Goal: Task Accomplishment & Management: Use online tool/utility

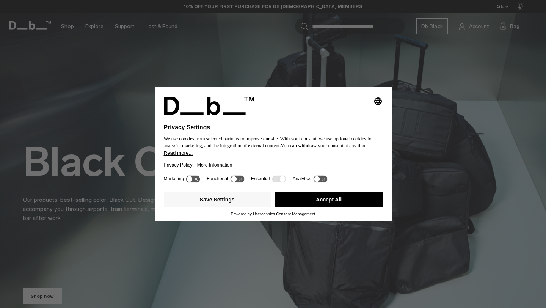
click at [303, 200] on button "Accept All" at bounding box center [328, 199] width 107 height 15
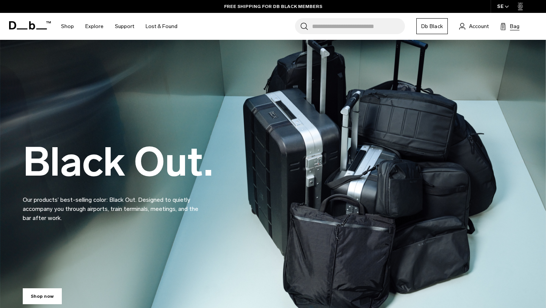
click at [512, 27] on span "Bag" at bounding box center [514, 26] width 9 height 8
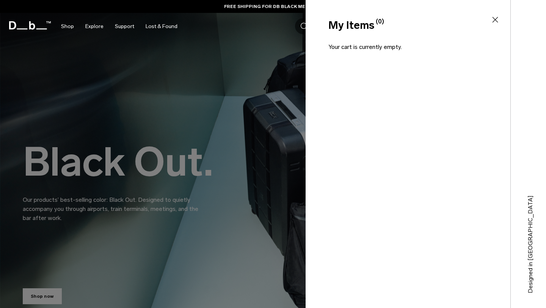
click at [493, 18] on icon at bounding box center [495, 19] width 9 height 9
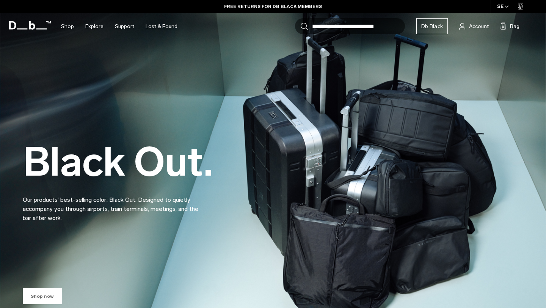
click at [42, 291] on link "Shop now" at bounding box center [42, 296] width 39 height 16
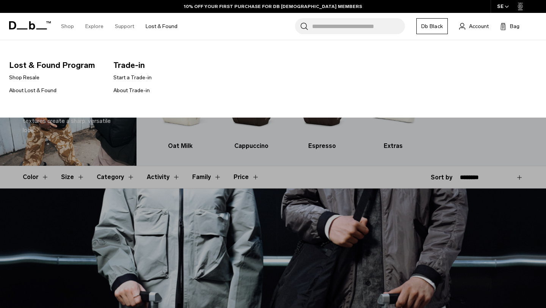
click at [161, 24] on link "Lost & Found" at bounding box center [162, 26] width 32 height 27
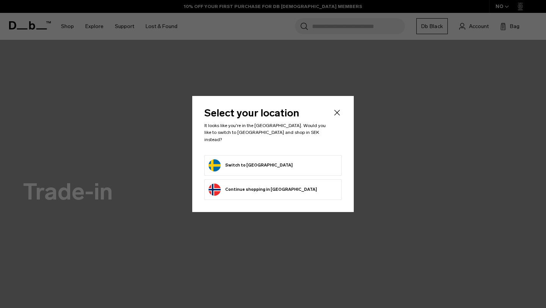
click at [227, 166] on button "Switch to Sweden" at bounding box center [251, 165] width 84 height 12
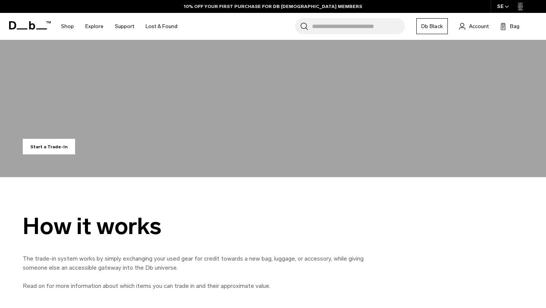
scroll to position [203, 0]
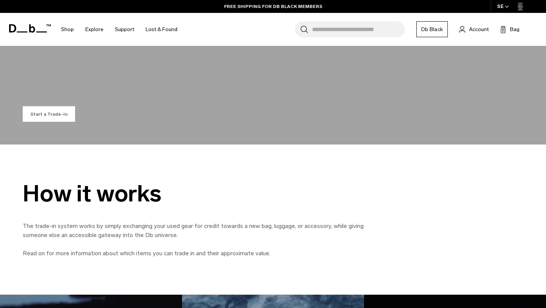
click at [54, 111] on button "Start a Trade-In" at bounding box center [49, 114] width 52 height 16
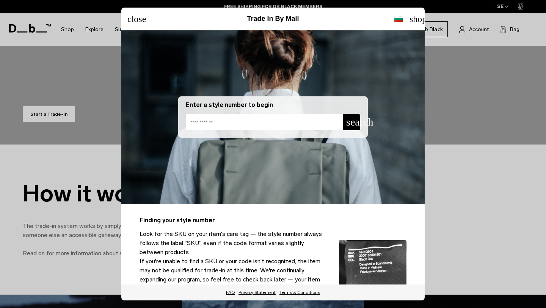
click at [225, 121] on input at bounding box center [264, 122] width 157 height 16
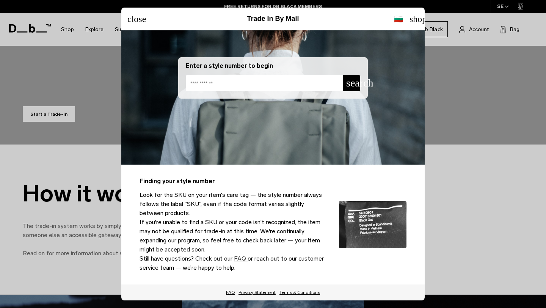
click at [0, 0] on slot "FAQ" at bounding box center [0, 0] width 0 height 0
